Goal: Information Seeking & Learning: Learn about a topic

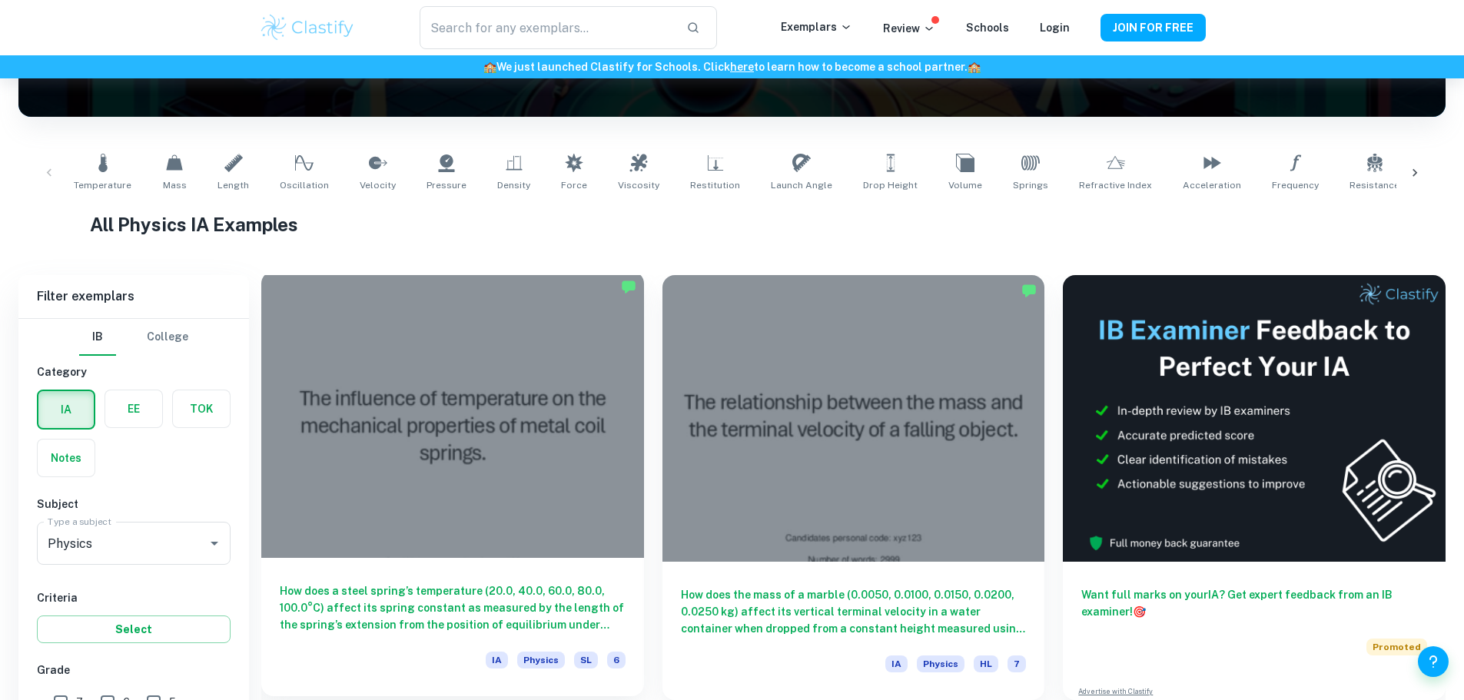
scroll to position [307, 0]
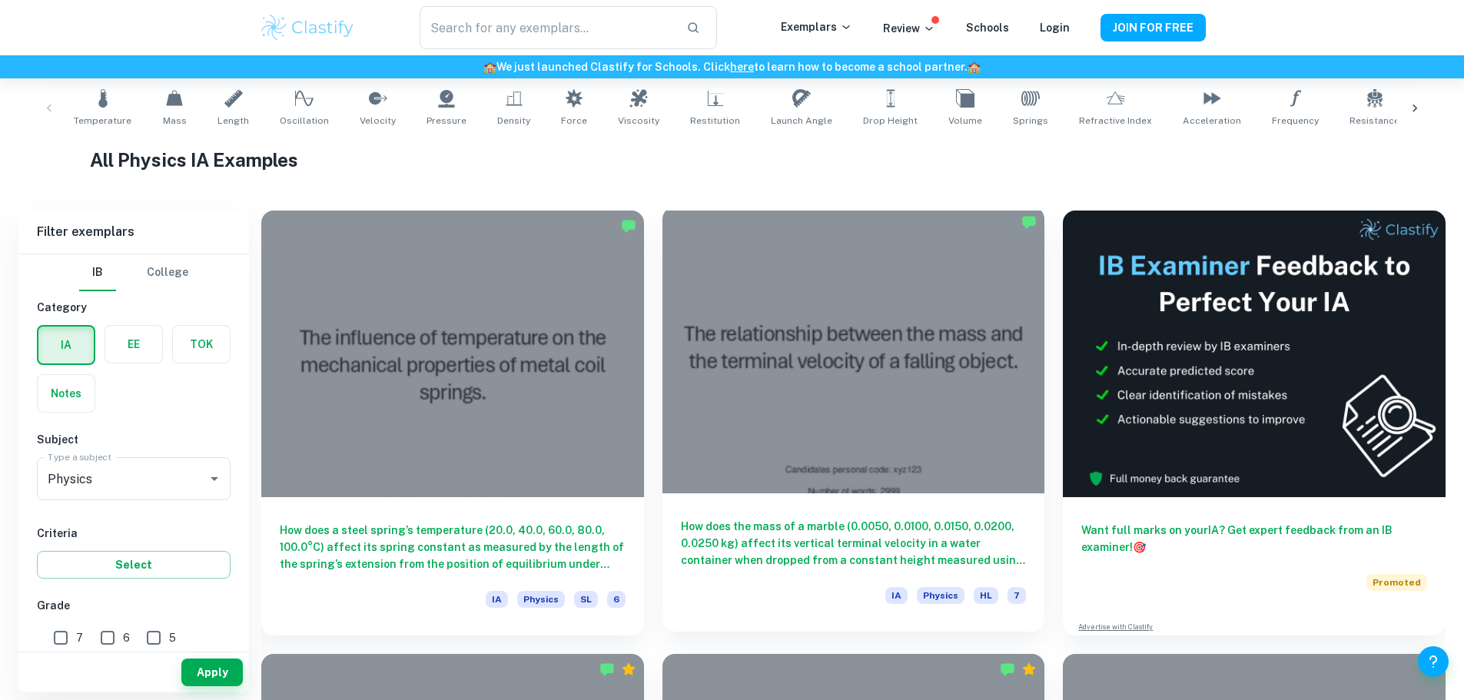
click at [662, 360] on div at bounding box center [853, 350] width 383 height 287
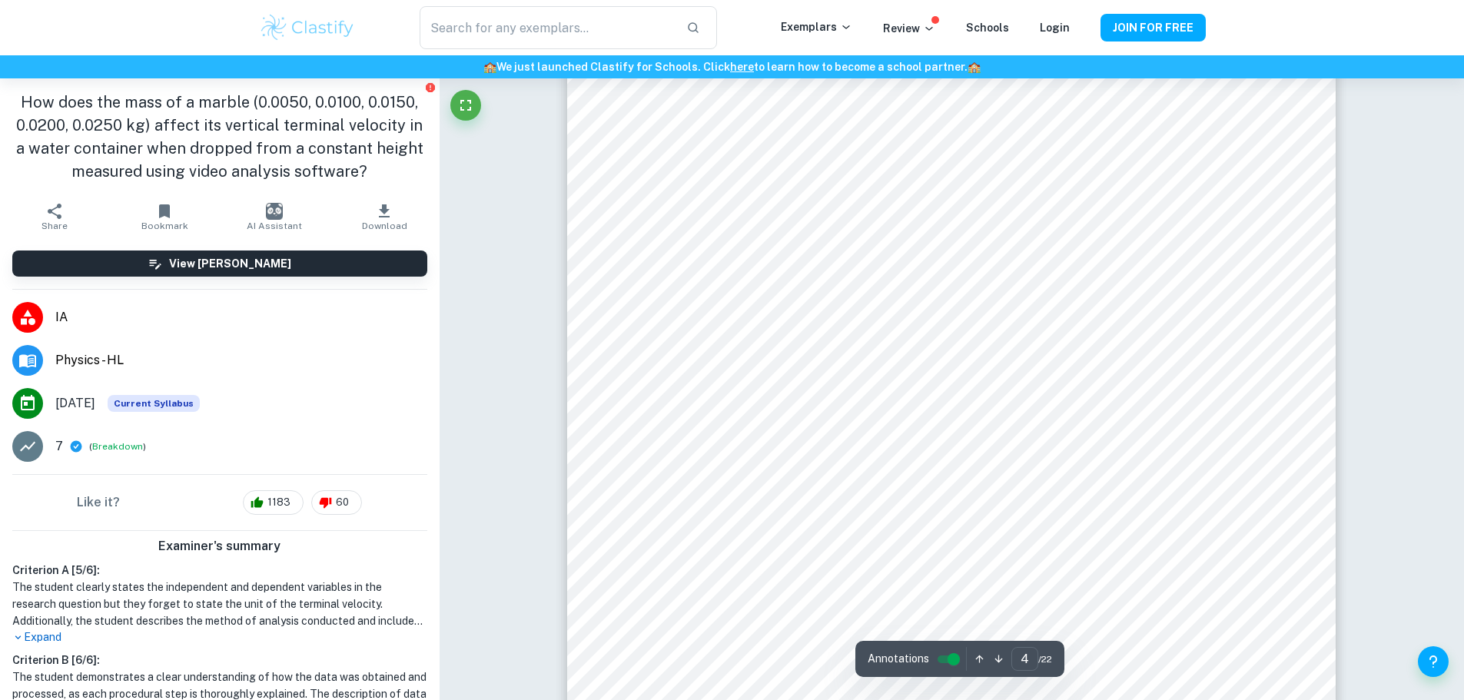
scroll to position [4225, 0]
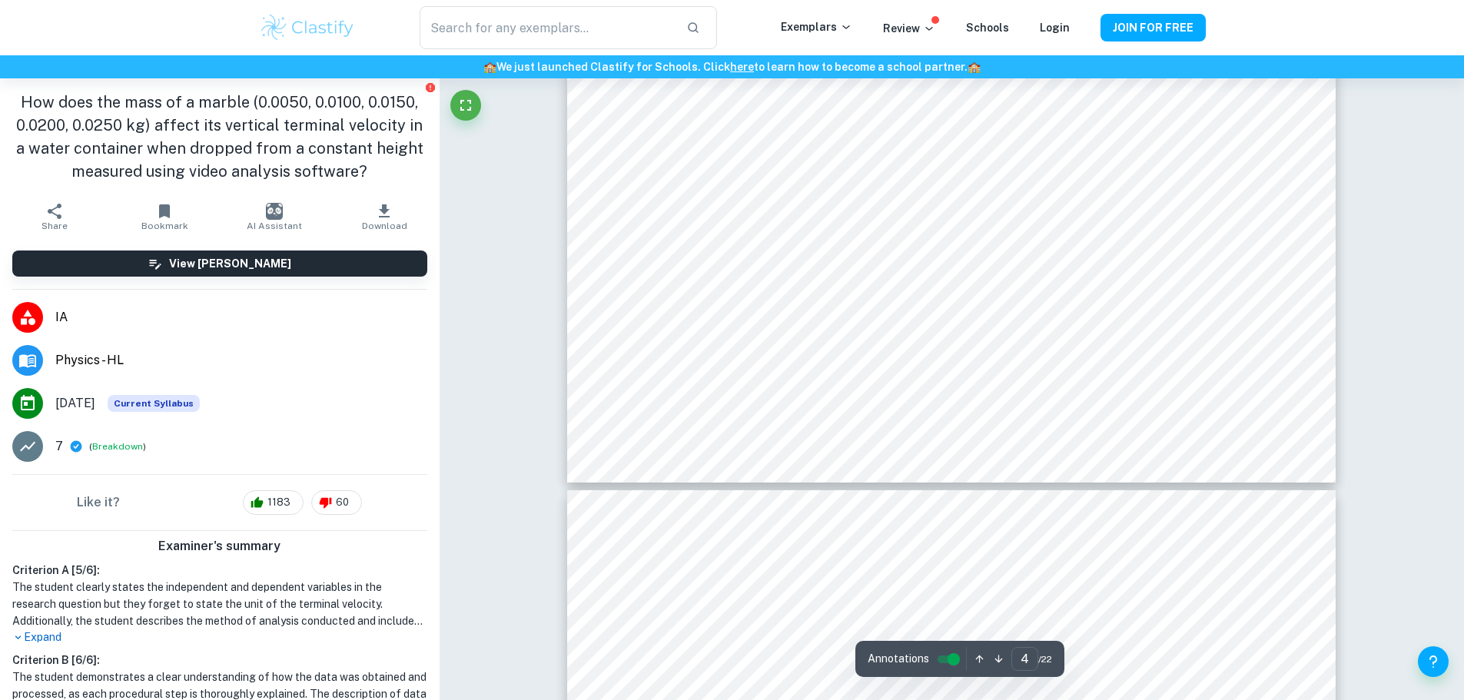
type input "5"
